Goal: Information Seeking & Learning: Learn about a topic

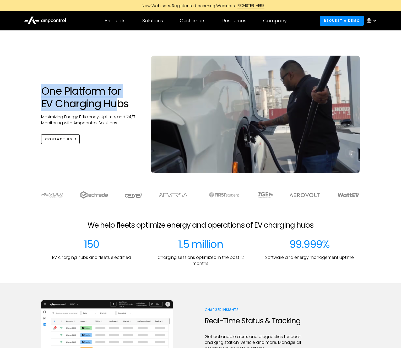
drag, startPoint x: 42, startPoint y: 89, endPoint x: 116, endPoint y: 110, distance: 77.6
click at [116, 110] on h1 "One Platform for EV Charging Hubs" at bounding box center [90, 97] width 99 height 25
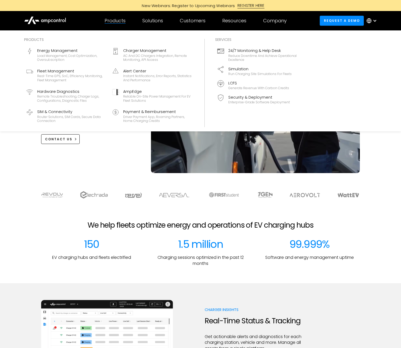
click at [117, 21] on div "Products" at bounding box center [115, 21] width 21 height 6
click at [60, 52] on div "Energy Management" at bounding box center [71, 51] width 69 height 6
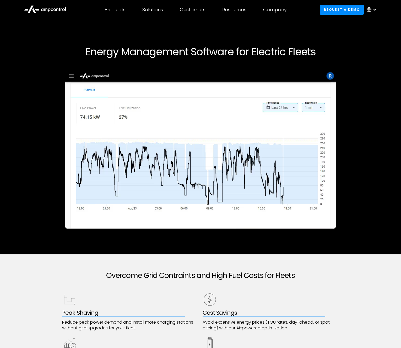
scroll to position [167, 0]
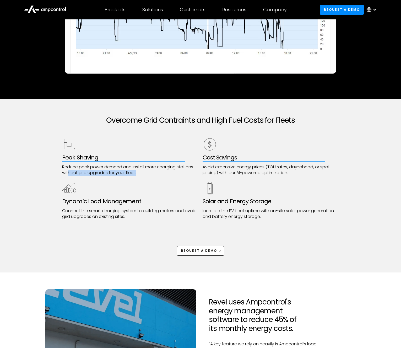
drag, startPoint x: 78, startPoint y: 169, endPoint x: 141, endPoint y: 173, distance: 63.3
click at [141, 173] on p "Reduce peak power demand and install more charging stations without grid upgrad…" at bounding box center [130, 170] width 137 height 12
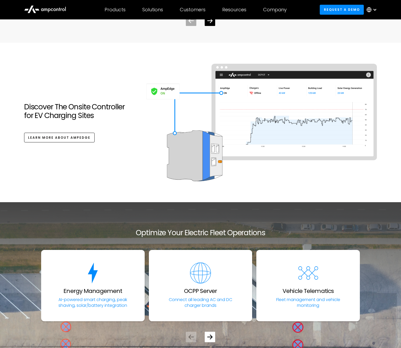
scroll to position [1794, 0]
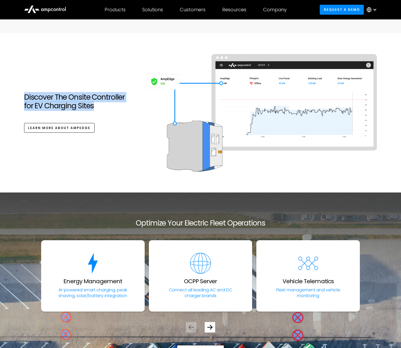
drag, startPoint x: 15, startPoint y: 96, endPoint x: 98, endPoint y: 109, distance: 84.2
click at [96, 108] on section "Discover The Onsite Controller for EV Charging Sites Learn More ABOUT AmpEdge" at bounding box center [200, 113] width 401 height 160
click at [98, 109] on h2 "Discover The Onsite Controller for EV Charging Sites" at bounding box center [79, 102] width 111 height 18
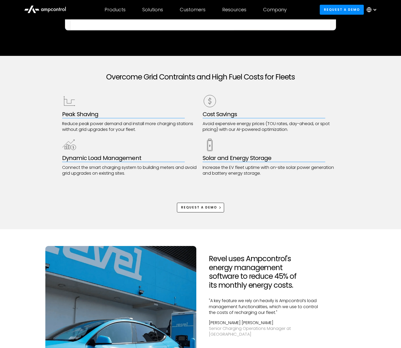
scroll to position [0, 0]
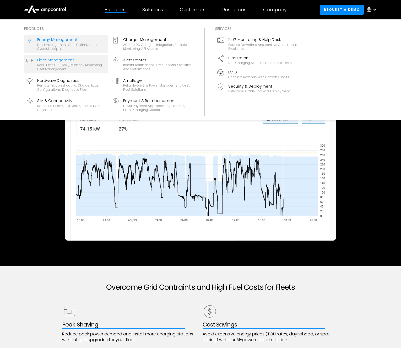
click at [49, 64] on div "Real-time GPS, SoC, efficiency monitoring, fleet management" at bounding box center [71, 67] width 69 height 8
